Goal: Information Seeking & Learning: Learn about a topic

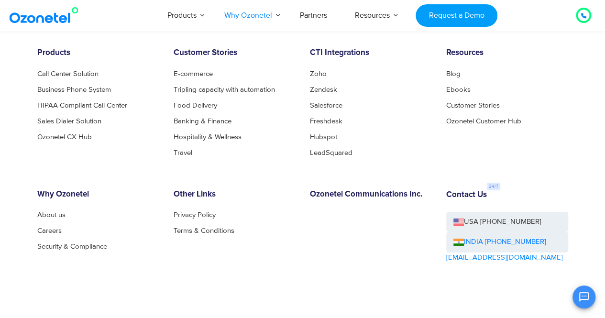
scroll to position [1699, 0]
click at [329, 106] on link "Salesforce" at bounding box center [329, 104] width 38 height 7
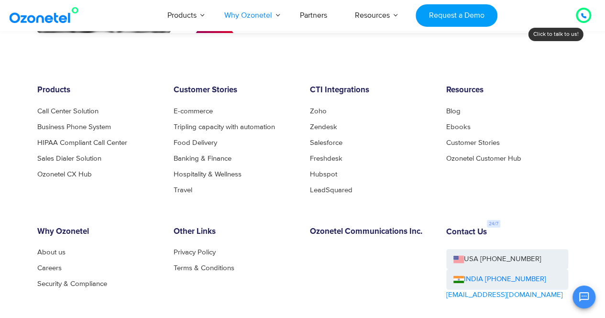
scroll to position [1725, 0]
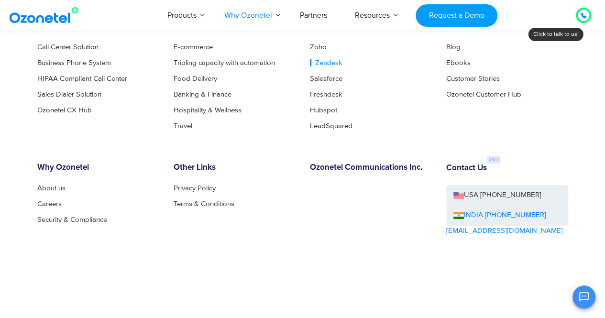
click at [328, 65] on link "Zendesk" at bounding box center [326, 62] width 33 height 7
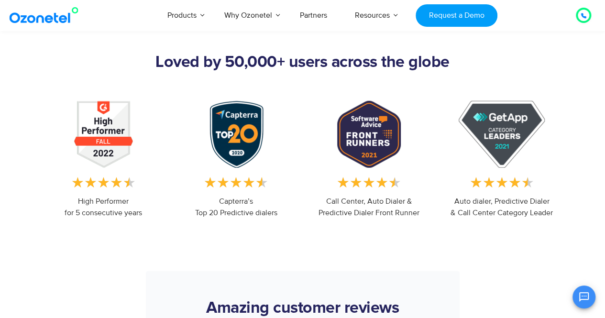
scroll to position [1304, 0]
